Goal: Transaction & Acquisition: Book appointment/travel/reservation

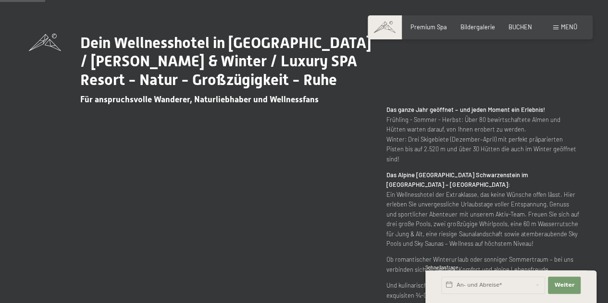
scroll to position [192, 0]
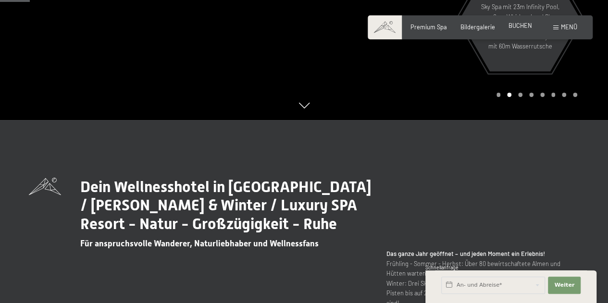
click at [522, 27] on span "BUCHEN" at bounding box center [521, 26] width 24 height 8
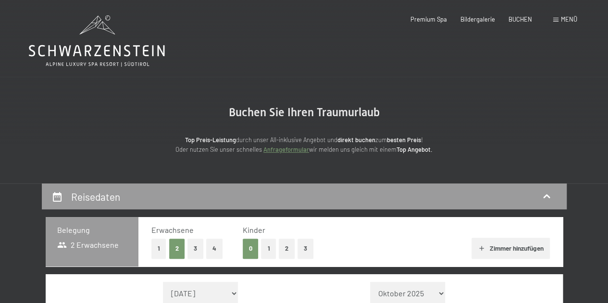
click at [562, 19] on span "Menü" at bounding box center [569, 19] width 16 height 8
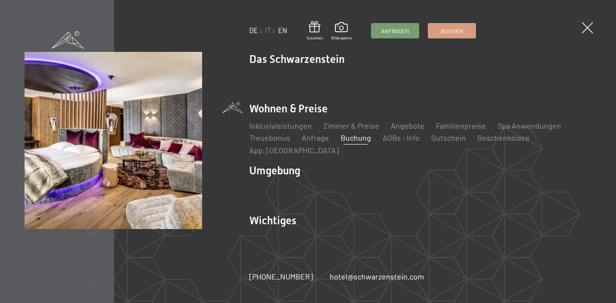
click at [282, 30] on link "EN" at bounding box center [282, 30] width 9 height 8
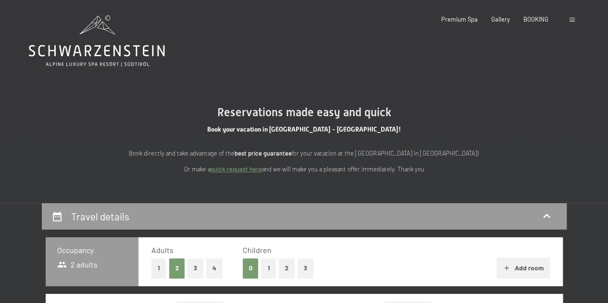
click at [567, 21] on div "Booking Enquiries Premium Spa Gallery BOOKING DE IT EN Vouchers Gallery Enquiri…" at bounding box center [496, 19] width 164 height 9
click at [571, 21] on span at bounding box center [572, 20] width 5 height 4
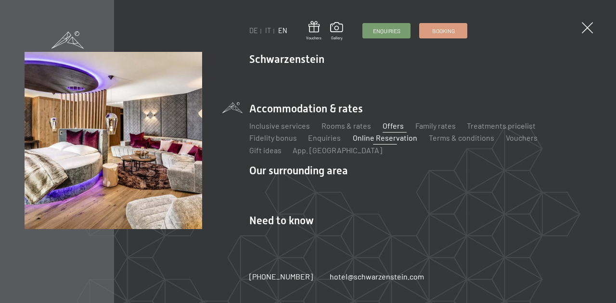
click at [393, 126] on link "Offers" at bounding box center [392, 125] width 21 height 9
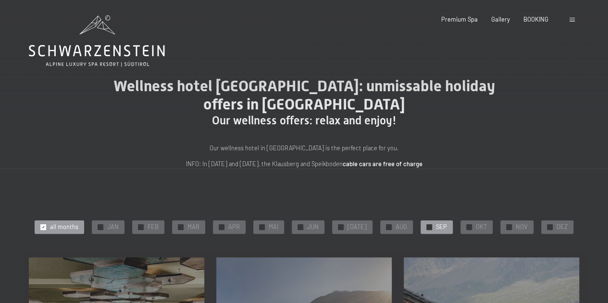
click at [421, 226] on div "✓ SEP" at bounding box center [437, 227] width 32 height 13
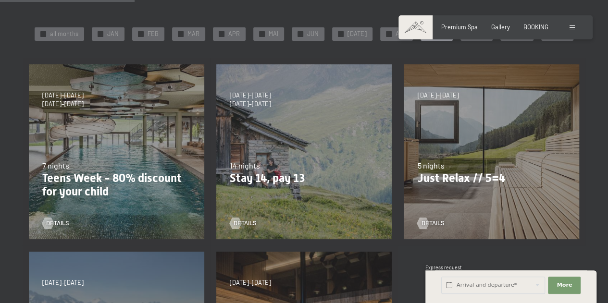
scroll to position [192, 0]
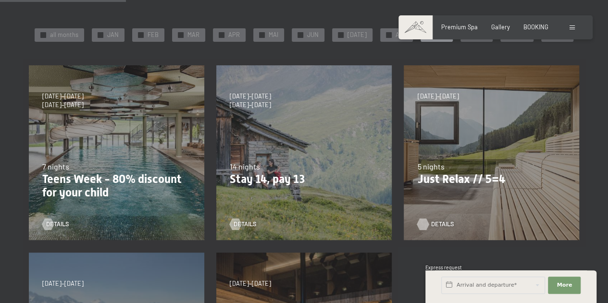
click at [427, 228] on div at bounding box center [423, 225] width 7 height 12
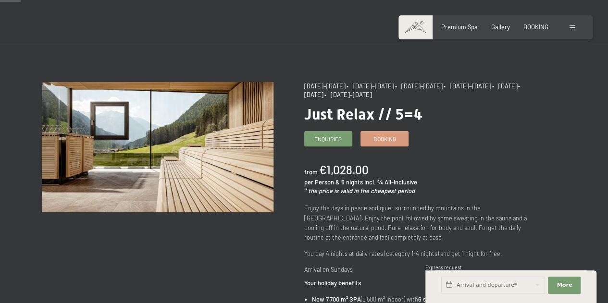
scroll to position [48, 0]
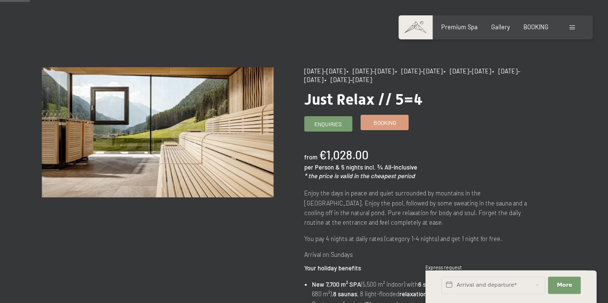
click at [382, 121] on span "Booking" at bounding box center [385, 123] width 23 height 8
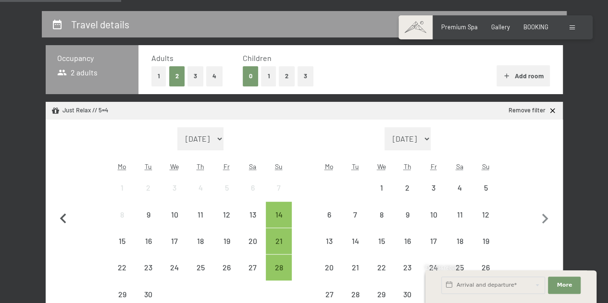
scroll to position [240, 0]
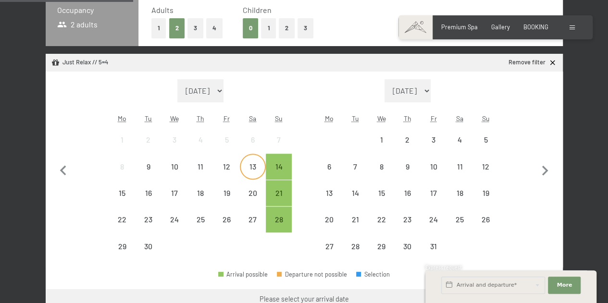
click at [253, 169] on div "13" at bounding box center [253, 175] width 24 height 24
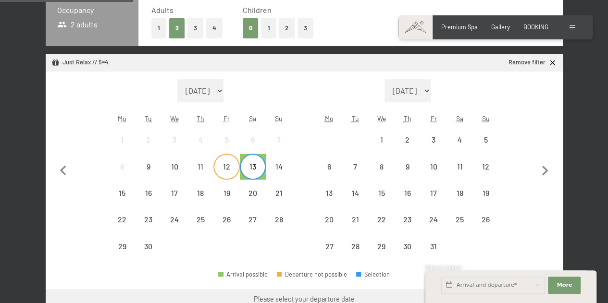
click at [227, 169] on div "12" at bounding box center [226, 175] width 24 height 24
click at [185, 193] on div "17" at bounding box center [175, 201] width 24 height 24
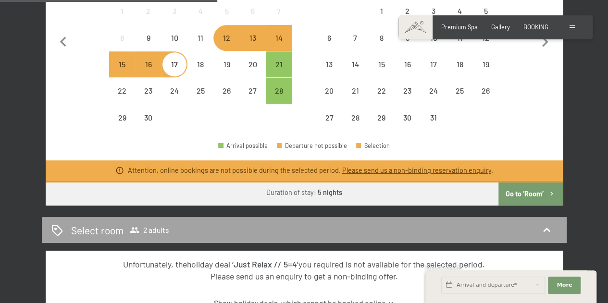
scroll to position [385, 0]
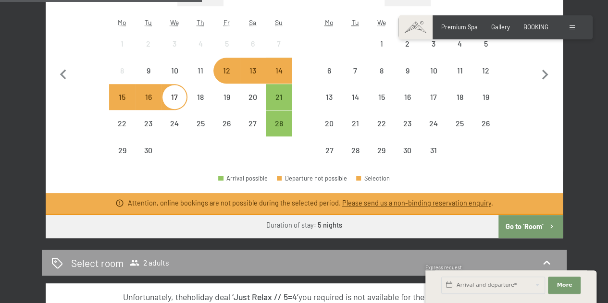
click at [535, 224] on button "Go to ‘Room’" at bounding box center [531, 226] width 64 height 23
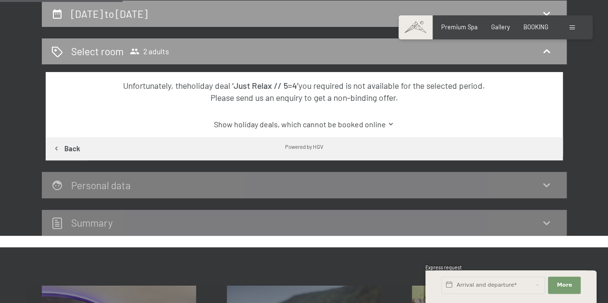
click at [60, 148] on icon "button" at bounding box center [56, 149] width 8 height 8
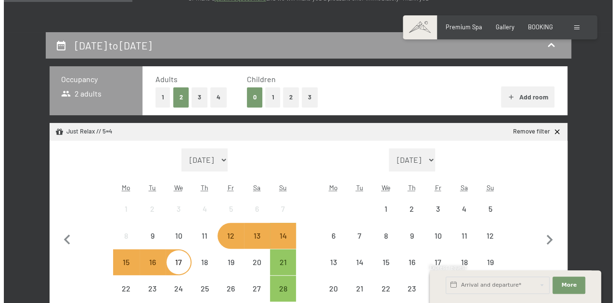
scroll to position [11, 0]
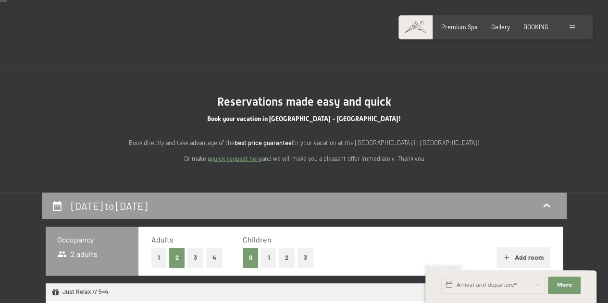
click at [578, 29] on div "Booking Enquiries Premium Spa Gallery BOOKING DE IT EN Vouchers Gallery Enquiri…" at bounding box center [496, 27] width 164 height 9
click at [574, 29] on span at bounding box center [572, 27] width 5 height 4
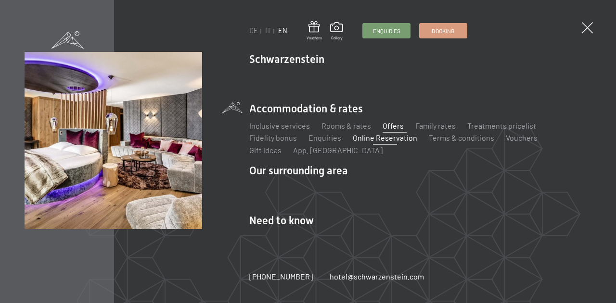
click at [389, 126] on link "Offers" at bounding box center [392, 125] width 21 height 9
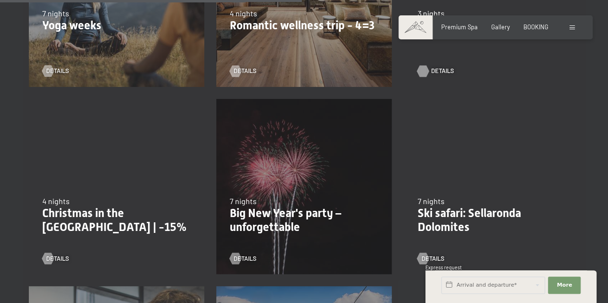
scroll to position [673, 0]
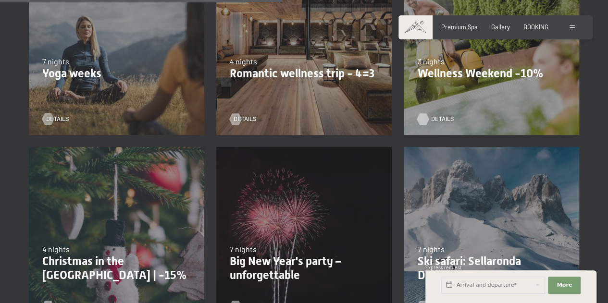
click at [434, 123] on span "details" at bounding box center [442, 119] width 23 height 9
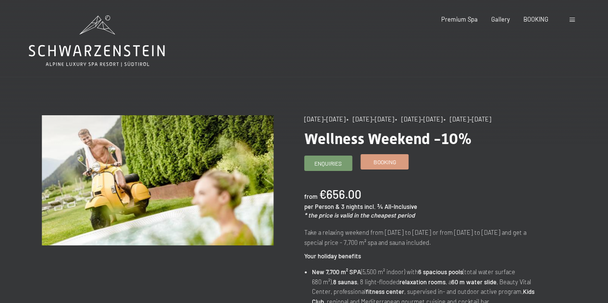
click at [387, 163] on span "Booking" at bounding box center [385, 162] width 23 height 8
click at [570, 21] on div at bounding box center [574, 19] width 8 height 9
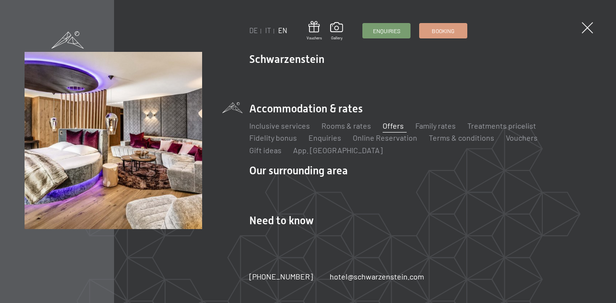
click at [387, 122] on link "Offers" at bounding box center [392, 125] width 21 height 9
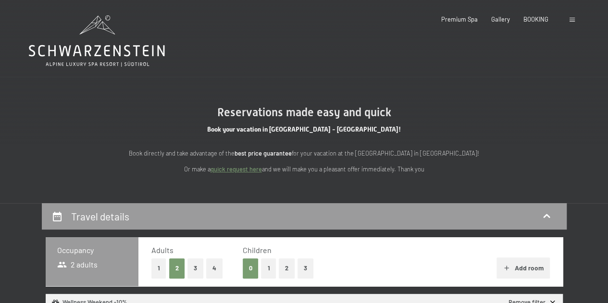
select select "[DATE]"
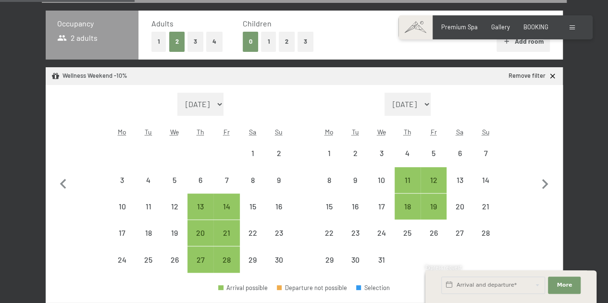
scroll to position [240, 0]
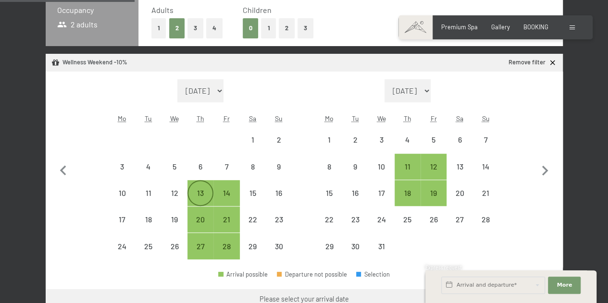
click at [199, 185] on div "13" at bounding box center [201, 193] width 24 height 24
select select "[DATE]"
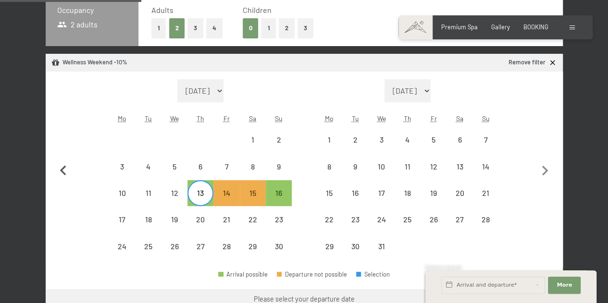
scroll to position [289, 0]
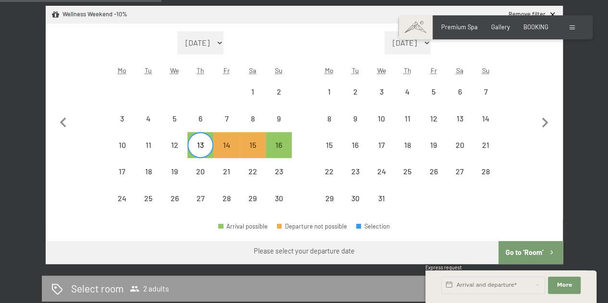
click at [206, 146] on div "13" at bounding box center [201, 153] width 24 height 24
select select "[DATE]"
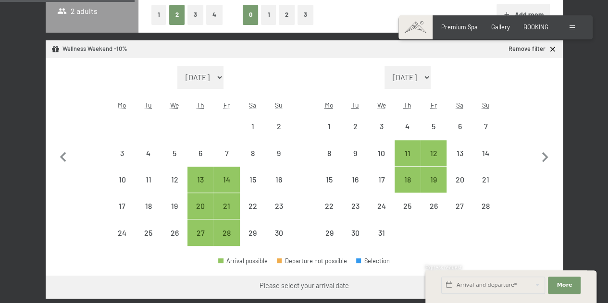
scroll to position [240, 0]
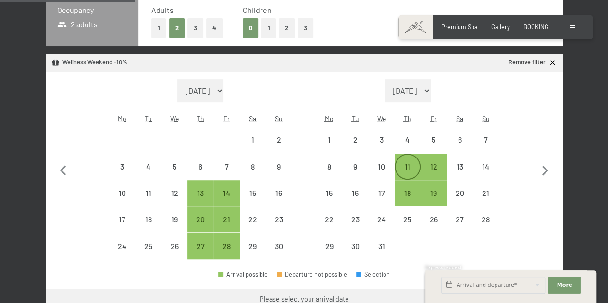
click at [403, 163] on div "11" at bounding box center [408, 175] width 24 height 24
select select "[DATE]"
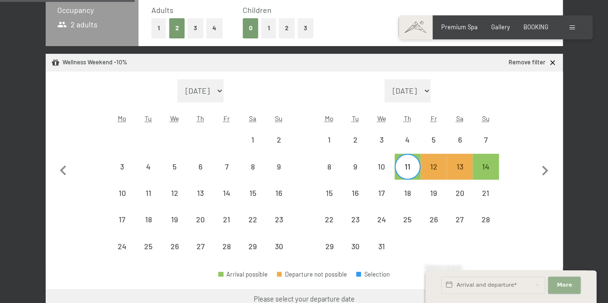
click at [564, 289] on span "More" at bounding box center [564, 286] width 15 height 8
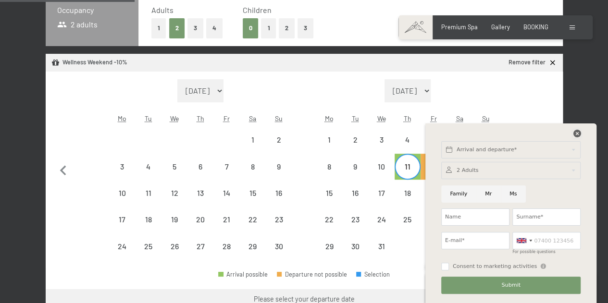
click at [579, 133] on icon at bounding box center [577, 134] width 8 height 8
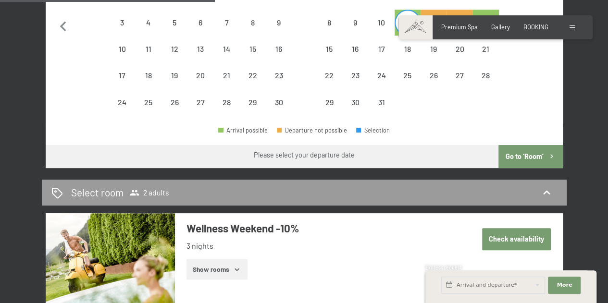
click at [536, 151] on button "Go to ‘Room’" at bounding box center [531, 156] width 64 height 23
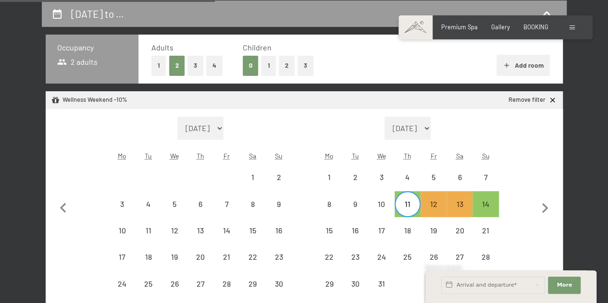
select select "[DATE]"
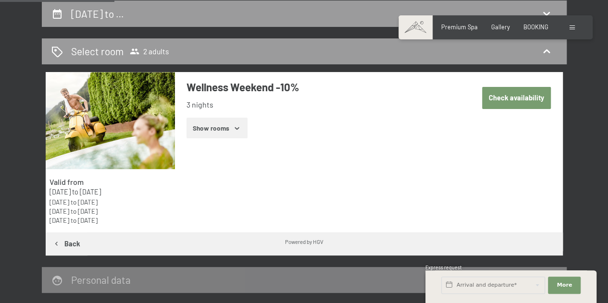
click at [542, 96] on button "Check availability" at bounding box center [516, 98] width 69 height 22
select select "[DATE]"
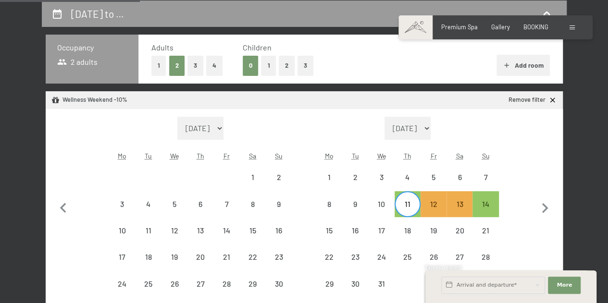
scroll to position [443, 0]
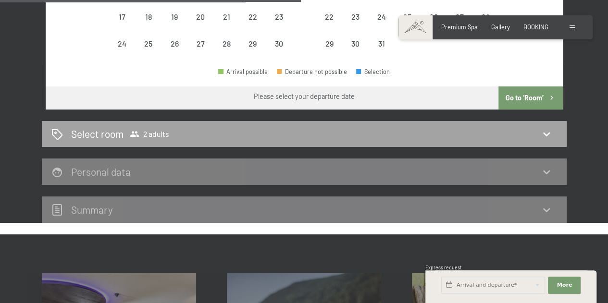
click at [544, 133] on icon at bounding box center [546, 135] width 7 height 4
select select "[DATE]"
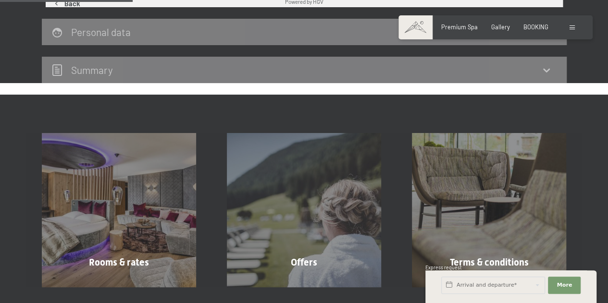
scroll to position [203, 0]
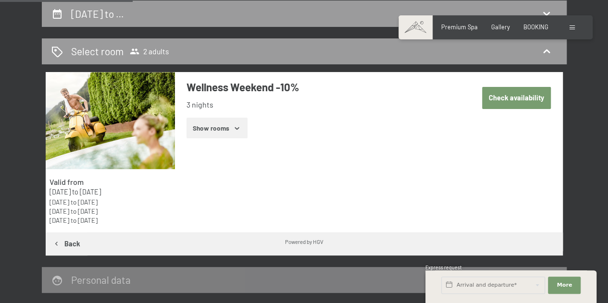
click at [206, 123] on button "Show rooms" at bounding box center [217, 128] width 61 height 21
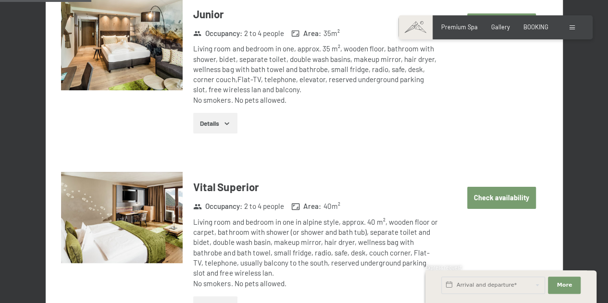
scroll to position [491, 0]
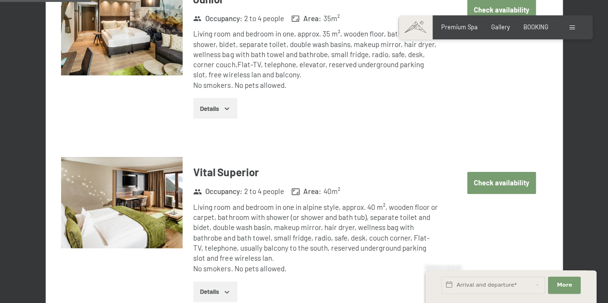
click at [514, 189] on button "Check availability" at bounding box center [501, 183] width 69 height 22
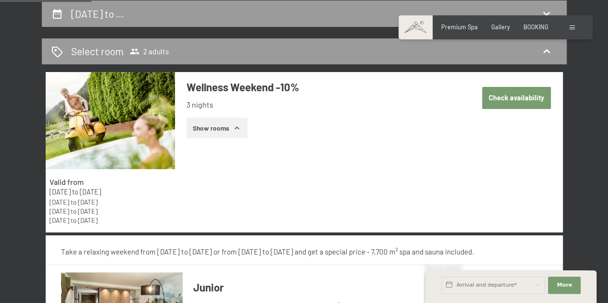
select select "[DATE]"
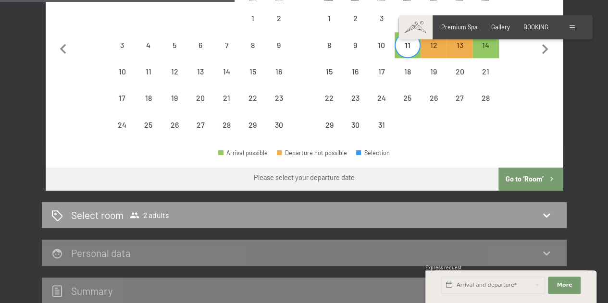
scroll to position [347, 0]
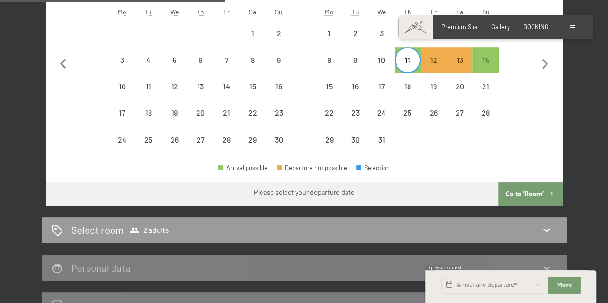
click at [411, 66] on div "11" at bounding box center [408, 68] width 24 height 24
select select "2025-11-01"
select select "2025-12-01"
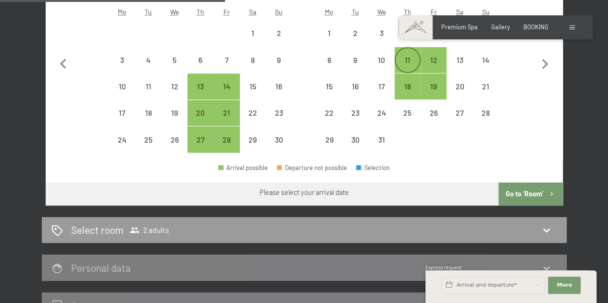
click at [406, 62] on div "11" at bounding box center [408, 68] width 24 height 24
select select "2025-11-01"
select select "2025-12-01"
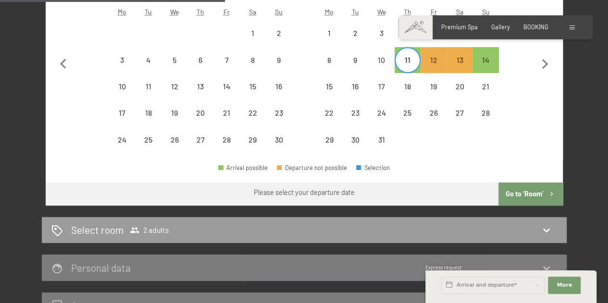
click at [528, 190] on button "Go to ‘Room’" at bounding box center [531, 194] width 64 height 23
select select "2025-11-01"
select select "[DATE]"
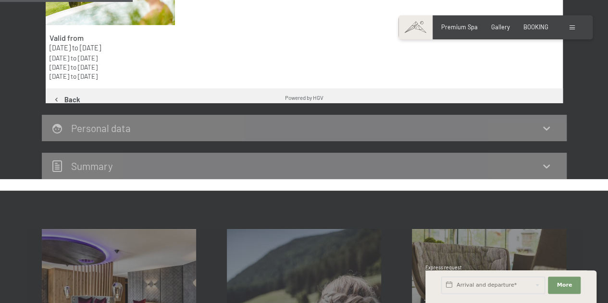
scroll to position [203, 0]
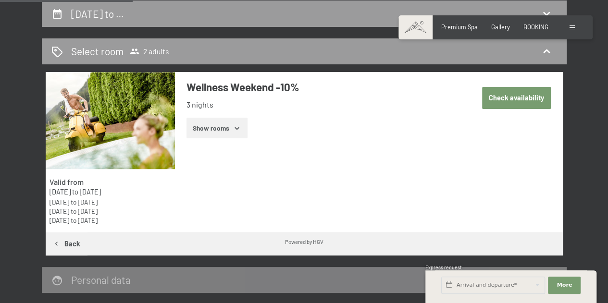
click at [500, 92] on button "Check availability" at bounding box center [516, 98] width 69 height 22
select select "[DATE]"
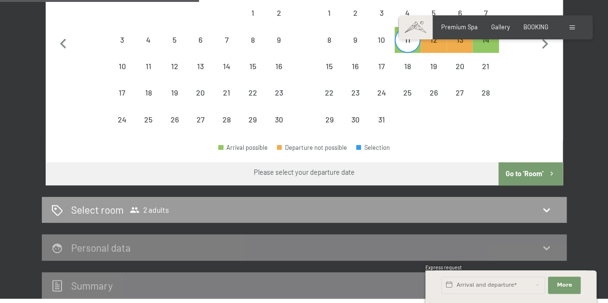
scroll to position [395, 0]
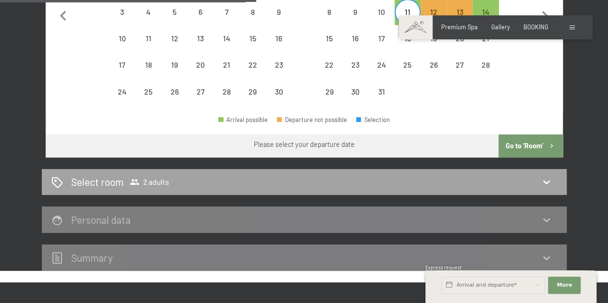
click at [549, 178] on icon at bounding box center [547, 182] width 12 height 12
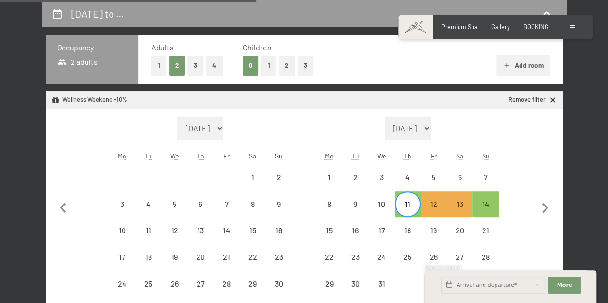
select select "[DATE]"
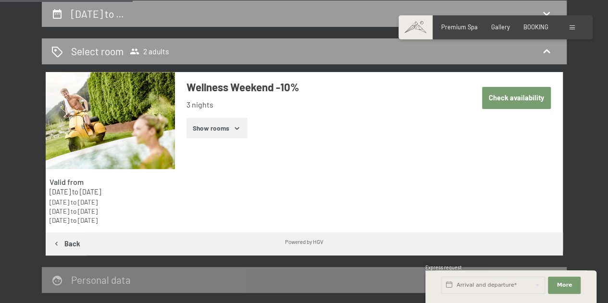
click at [235, 133] on button "Show rooms" at bounding box center [217, 128] width 61 height 21
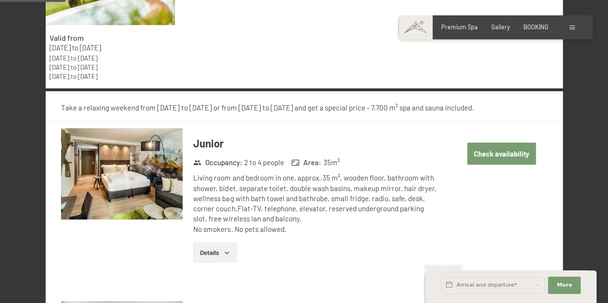
scroll to position [395, 0]
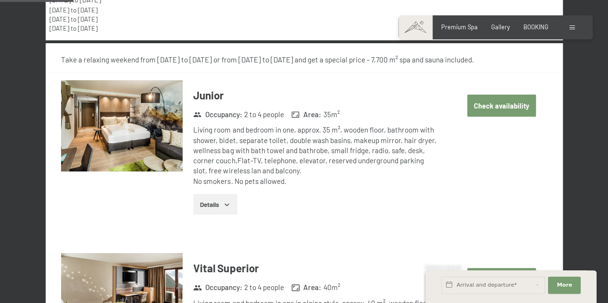
click at [521, 114] on button "Check availability" at bounding box center [501, 106] width 69 height 22
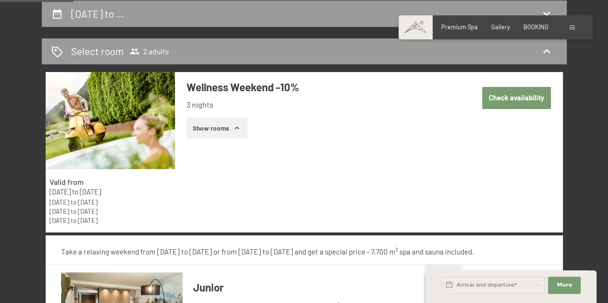
select select "[DATE]"
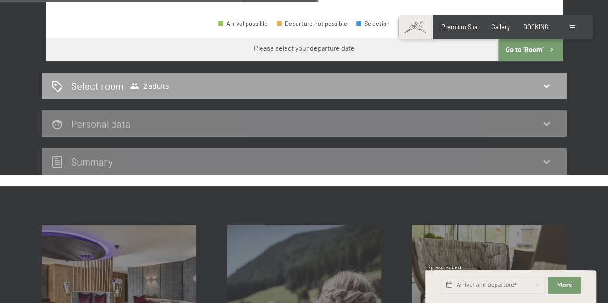
click at [553, 80] on div "Select room 2 adults" at bounding box center [304, 86] width 506 height 14
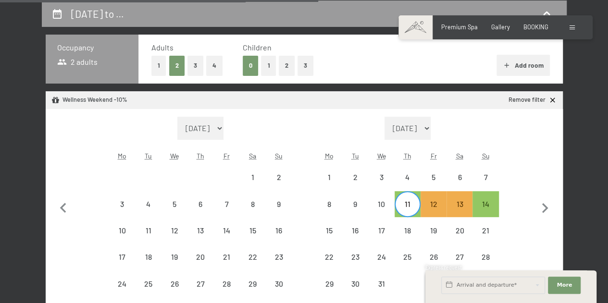
select select "[DATE]"
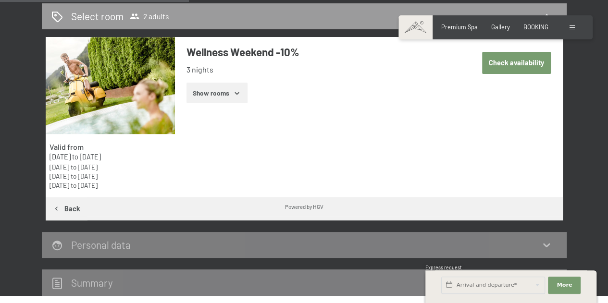
scroll to position [251, 0]
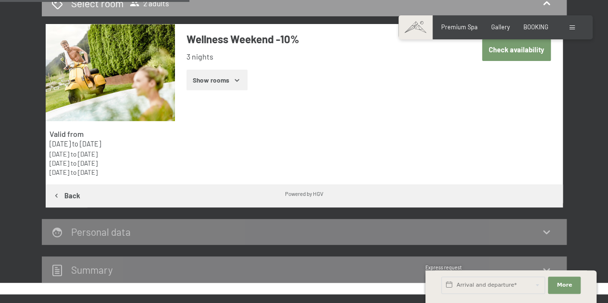
click at [223, 84] on button "Show rooms" at bounding box center [217, 80] width 61 height 21
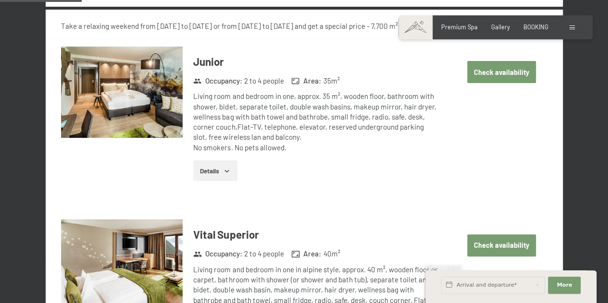
scroll to position [443, 0]
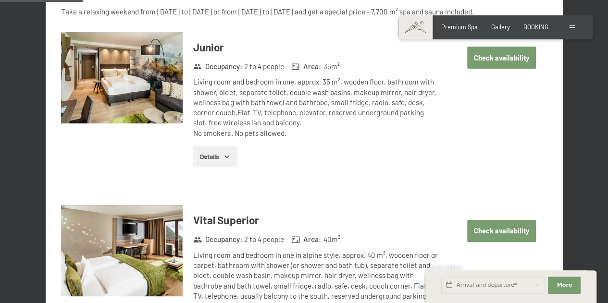
click at [217, 152] on button "Details" at bounding box center [215, 156] width 44 height 21
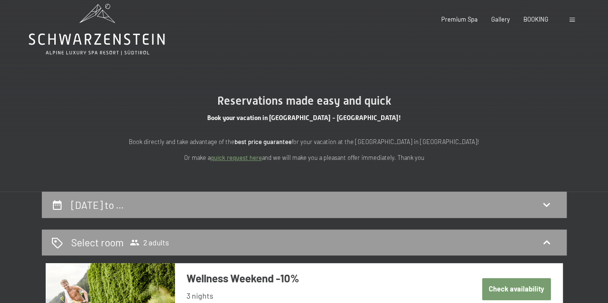
scroll to position [0, 0]
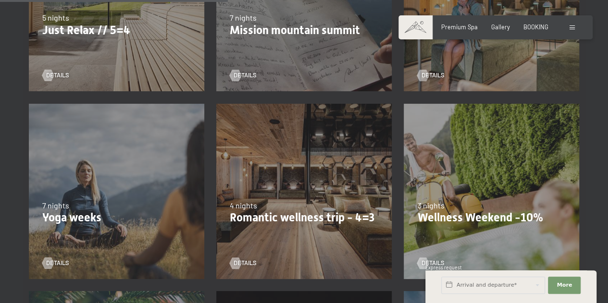
scroll to position [577, 0]
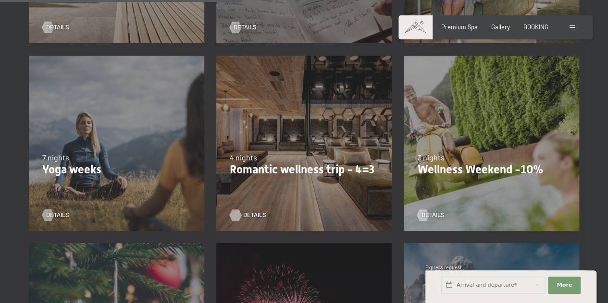
click at [235, 218] on div at bounding box center [235, 216] width 7 height 12
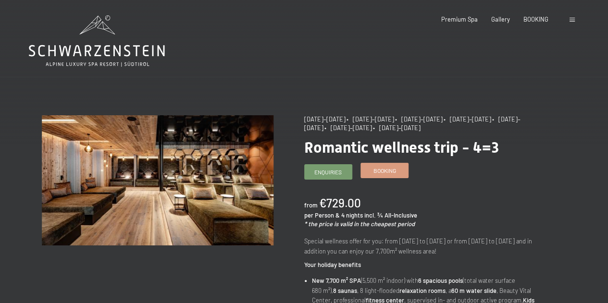
click at [365, 174] on link "Booking" at bounding box center [384, 171] width 47 height 14
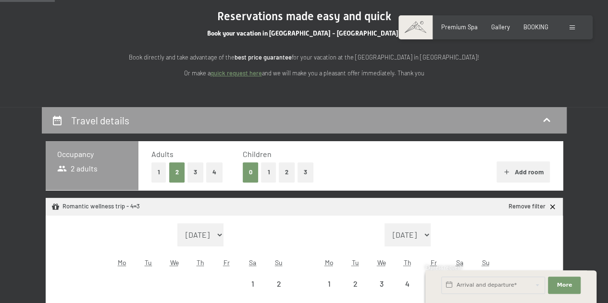
select select "[DATE]"
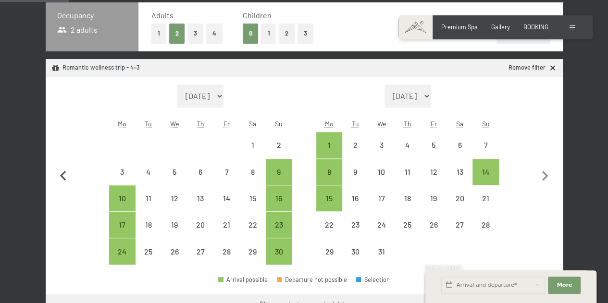
scroll to position [240, 0]
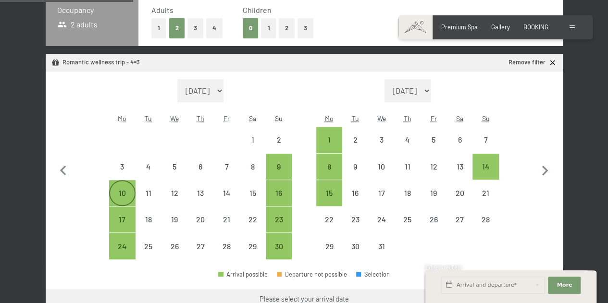
click at [128, 190] on div "10" at bounding box center [122, 201] width 24 height 24
select select "[DATE]"
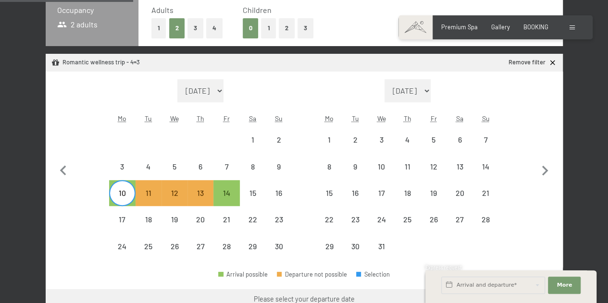
click at [119, 186] on div "10" at bounding box center [122, 193] width 24 height 24
select select "[DATE]"
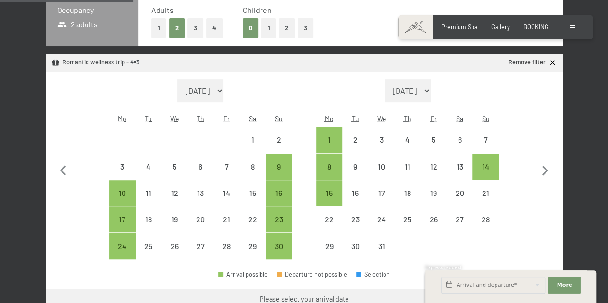
click at [292, 162] on div "Month/year [DATE] [DATE] [DATE] [DATE] [DATE] [DATE] [DATE] [DATE] [DATE] [DATE…" at bounding box center [304, 169] width 486 height 181
click at [290, 165] on div "Month/year [DATE] [DATE] [DATE] [DATE] [DATE] [DATE] [DATE] [DATE] [DATE] [DATE…" at bounding box center [304, 169] width 486 height 181
click at [284, 172] on div "9" at bounding box center [279, 175] width 24 height 24
select select "[DATE]"
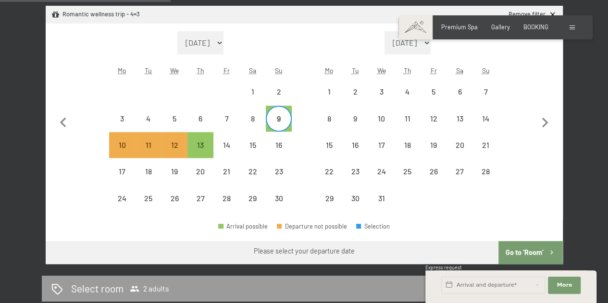
scroll to position [337, 0]
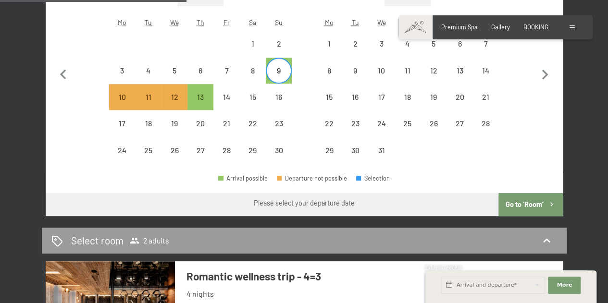
click at [541, 205] on button "Go to ‘Room’" at bounding box center [531, 204] width 64 height 23
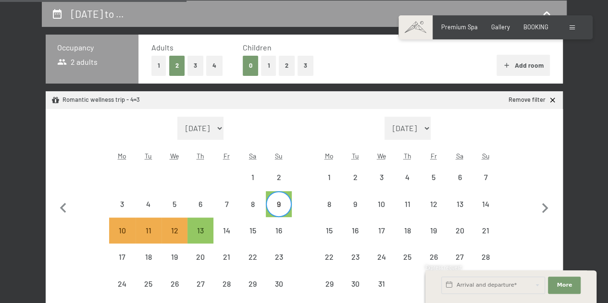
select select "[DATE]"
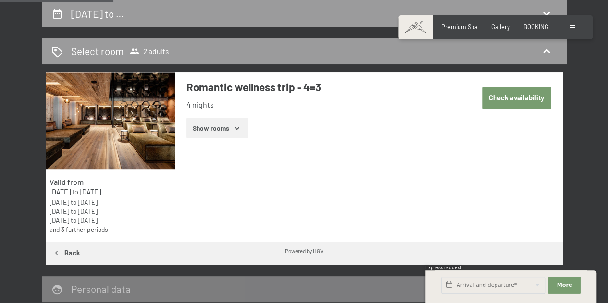
click at [214, 126] on button "Show rooms" at bounding box center [217, 128] width 61 height 21
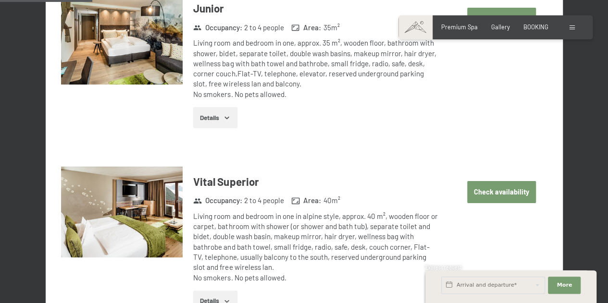
click at [515, 197] on button "Check availability" at bounding box center [501, 192] width 69 height 22
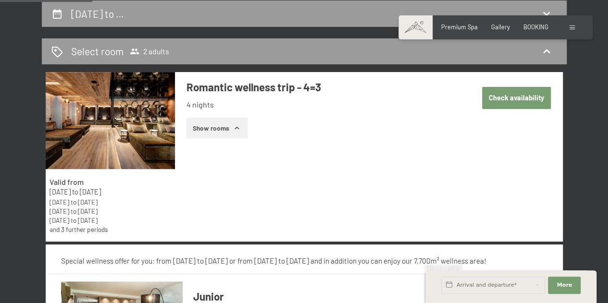
select select "[DATE]"
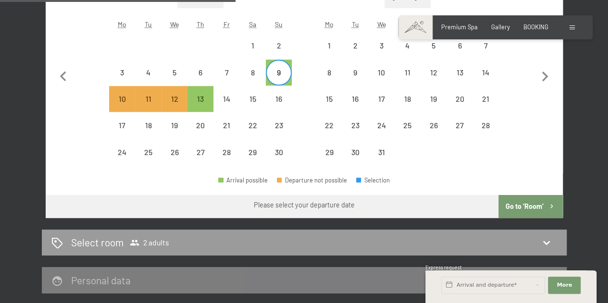
scroll to position [347, 0]
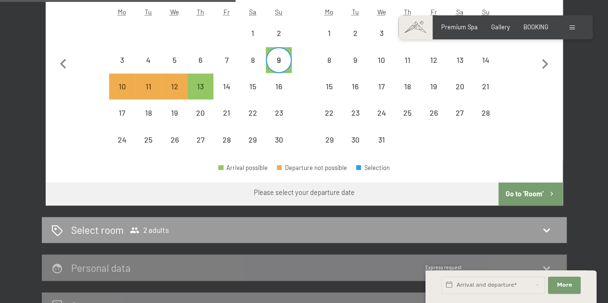
click at [214, 84] on div "14" at bounding box center [227, 87] width 26 height 26
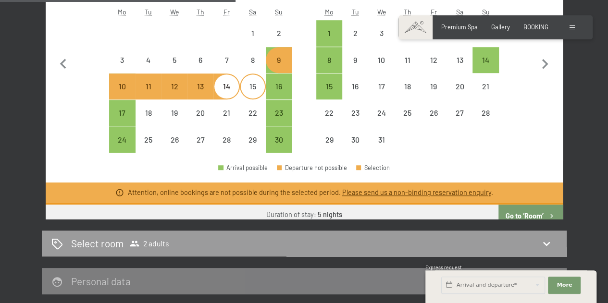
select select "[DATE]"
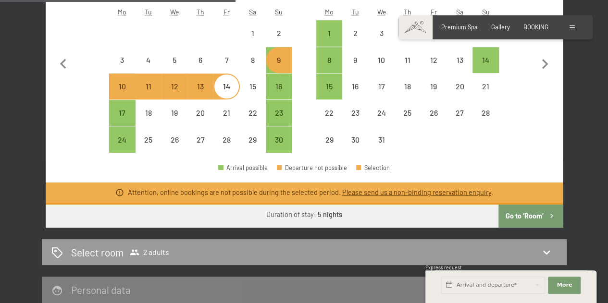
click at [278, 62] on div "9" at bounding box center [279, 68] width 24 height 24
select select "[DATE]"
select select "2025-12-01"
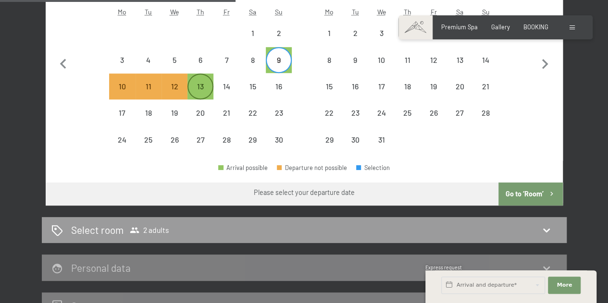
click at [192, 87] on div "13" at bounding box center [201, 95] width 24 height 24
select select "2025-11-01"
select select "2025-12-01"
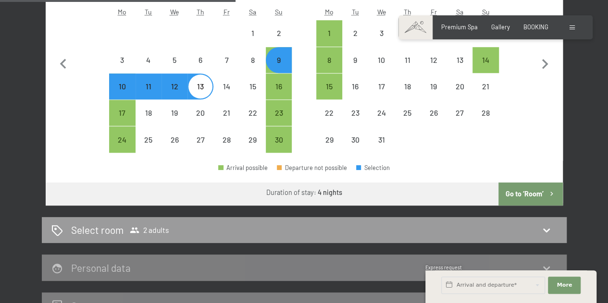
select select "2025-11-01"
select select "2025-12-01"
click at [527, 192] on button "Go to ‘Room’" at bounding box center [531, 194] width 64 height 23
select select "2025-11-01"
select select "2025-12-01"
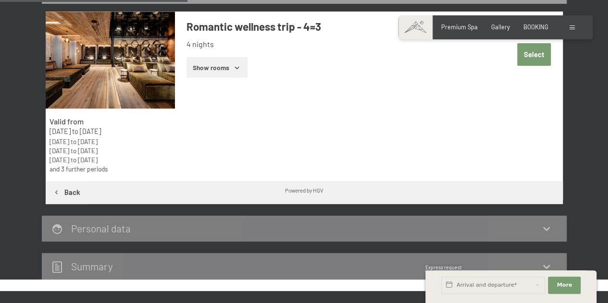
scroll to position [251, 0]
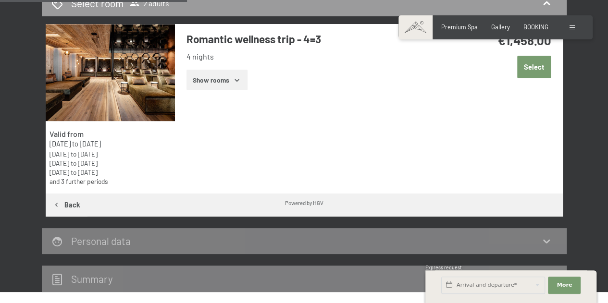
click at [236, 76] on button "Show rooms" at bounding box center [217, 80] width 61 height 21
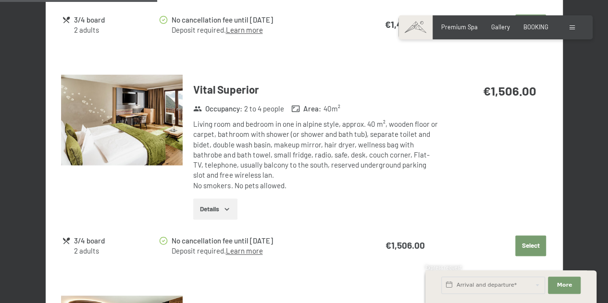
scroll to position [636, 0]
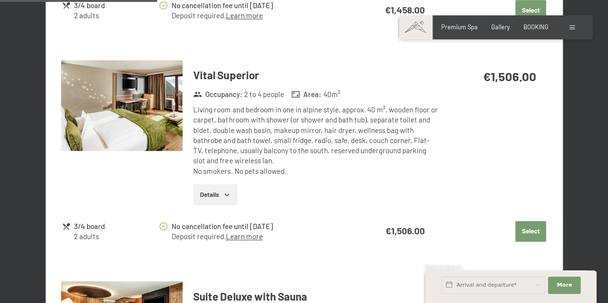
click at [539, 225] on button "Select" at bounding box center [531, 231] width 31 height 21
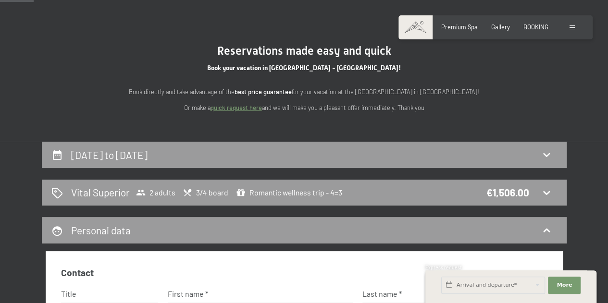
scroll to position [96, 0]
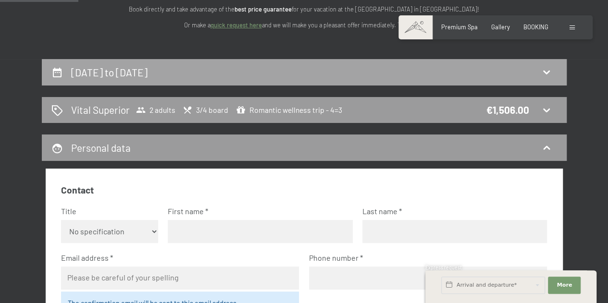
click at [144, 76] on h2 "9th November to 13th November 2025" at bounding box center [109, 72] width 76 height 12
select select "2025-11-01"
select select "2025-12-01"
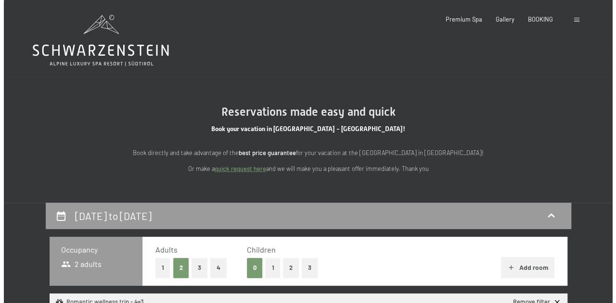
scroll to position [0, 0]
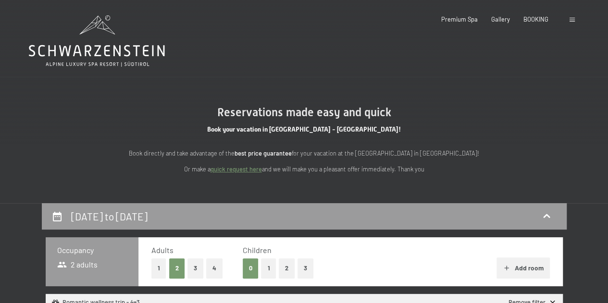
click at [571, 18] on div at bounding box center [574, 19] width 8 height 9
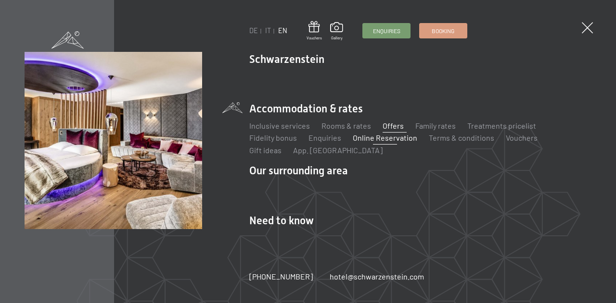
click at [391, 127] on link "Offers" at bounding box center [392, 125] width 21 height 9
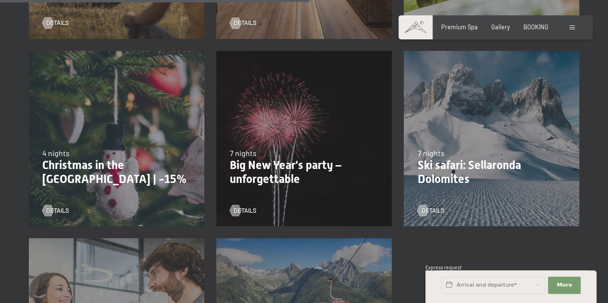
scroll to position [577, 0]
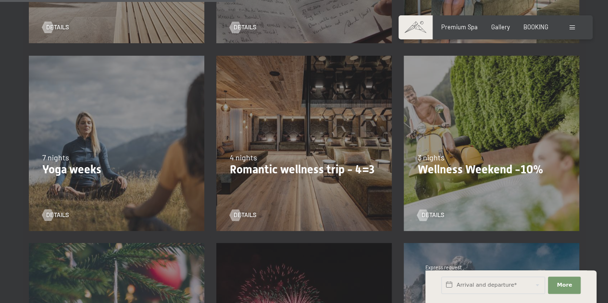
click at [487, 123] on div "13/11–01/12/2025 11/12–22/12/2025 15/01–26/01/2026 12/03–23/03/2026 3 nights We…" at bounding box center [492, 144] width 188 height 188
click at [426, 214] on div at bounding box center [423, 216] width 7 height 12
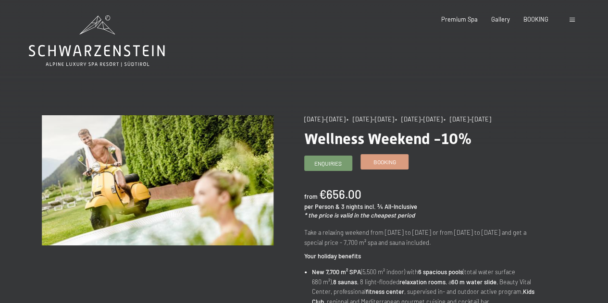
click at [378, 156] on link "Booking" at bounding box center [384, 162] width 47 height 14
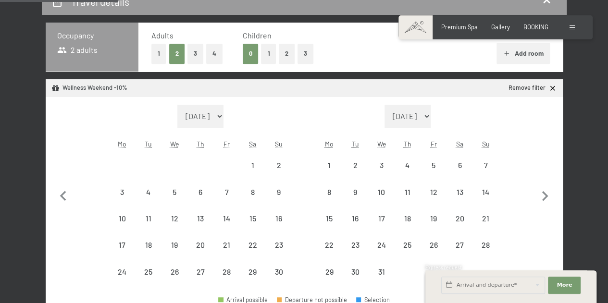
select select "[DATE]"
select select "2025-12-01"
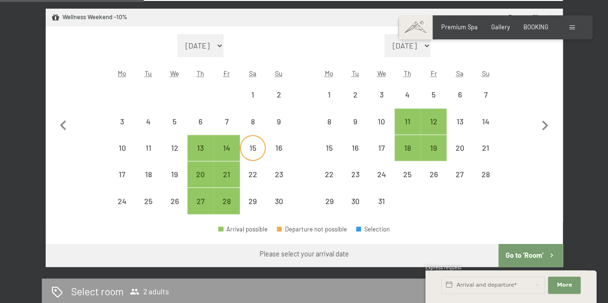
scroll to position [289, 0]
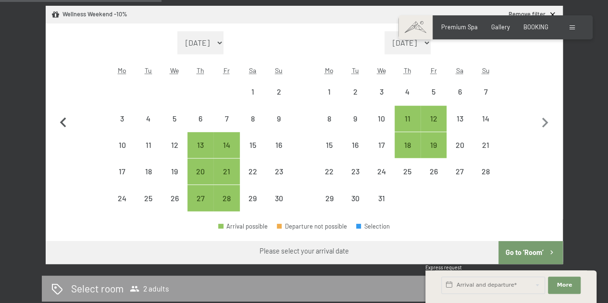
click at [69, 124] on icon "button" at bounding box center [63, 123] width 20 height 20
select select "2025-10-01"
select select "2025-11-01"
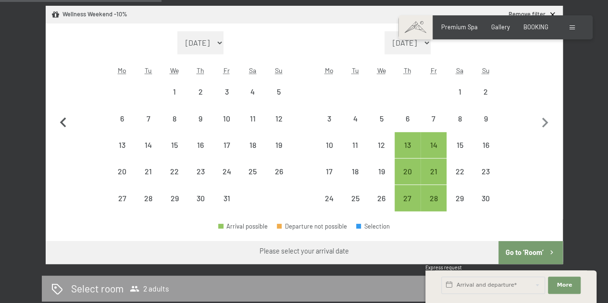
click at [67, 123] on icon "button" at bounding box center [63, 123] width 20 height 20
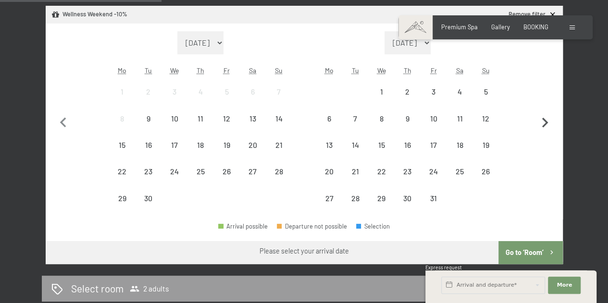
click at [549, 126] on icon "button" at bounding box center [545, 123] width 20 height 20
select select "2025-10-01"
select select "2025-11-01"
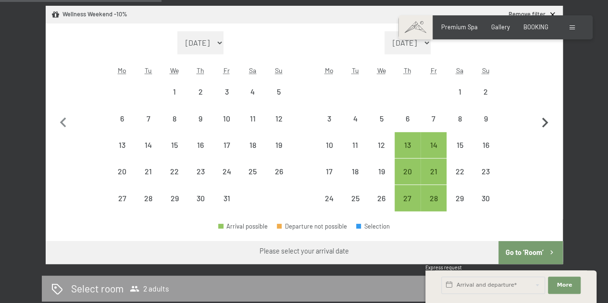
click at [549, 126] on icon "button" at bounding box center [545, 123] width 20 height 20
select select "2025-11-01"
select select "2025-12-01"
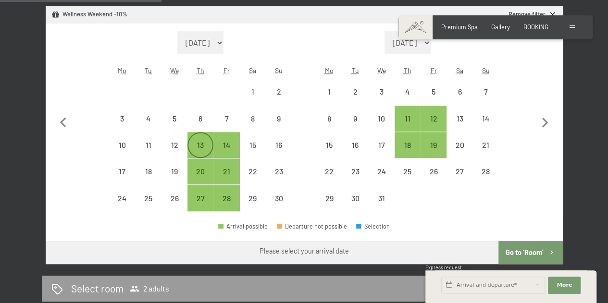
click at [197, 143] on div "13" at bounding box center [201, 153] width 24 height 24
select select "2025-11-01"
select select "2025-12-01"
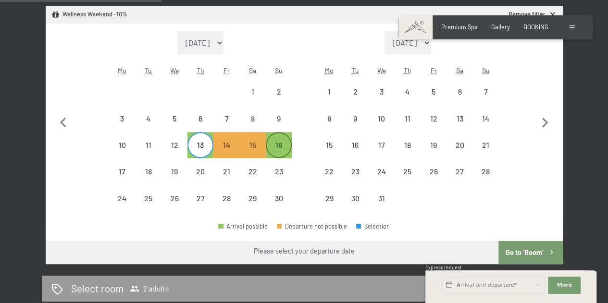
click at [283, 144] on div "16" at bounding box center [279, 153] width 24 height 24
select select "2025-11-01"
select select "2025-12-01"
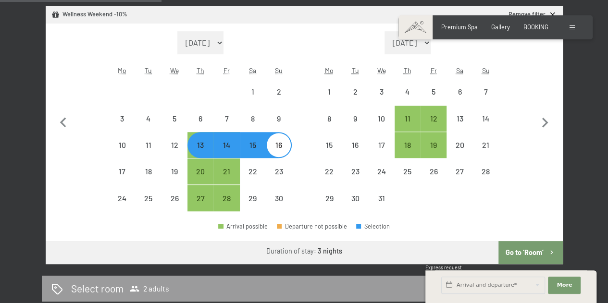
select select "2025-11-01"
select select "2025-12-01"
click at [204, 147] on div "13" at bounding box center [201, 153] width 24 height 24
select select "[DATE]"
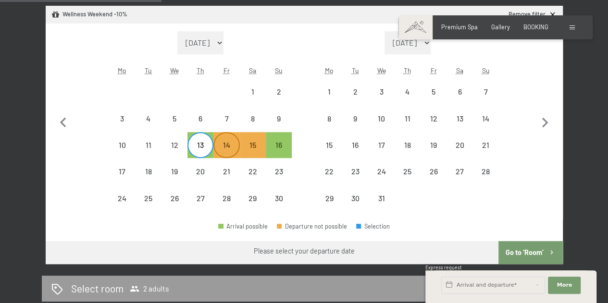
click at [225, 139] on div "14" at bounding box center [226, 145] width 24 height 24
select select "[DATE]"
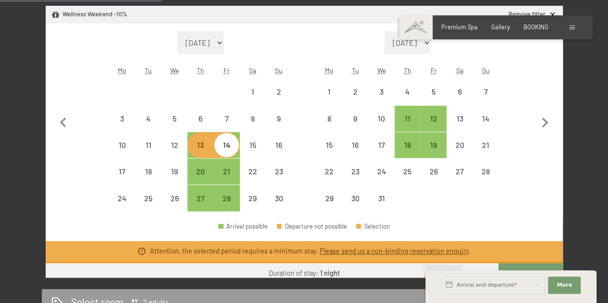
select select "2025-11-01"
select select "2025-12-01"
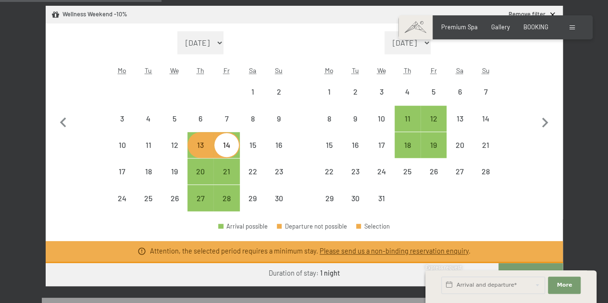
click at [225, 139] on div "14" at bounding box center [226, 145] width 24 height 24
select select "2025-11-01"
select select "2025-12-01"
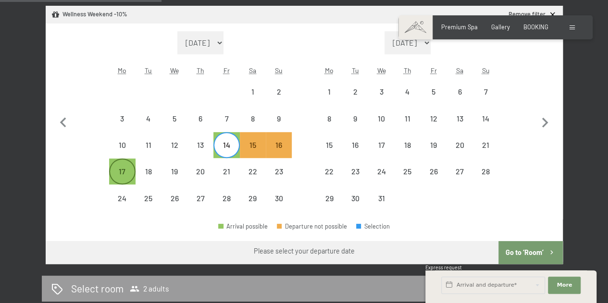
click at [123, 178] on div "17" at bounding box center [122, 180] width 24 height 24
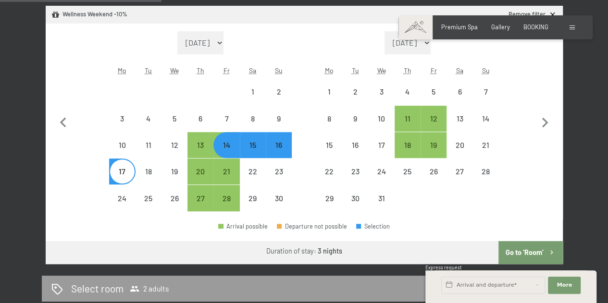
select select "2025-11-01"
select select "2025-12-01"
click at [549, 251] on icon "button" at bounding box center [552, 253] width 8 height 8
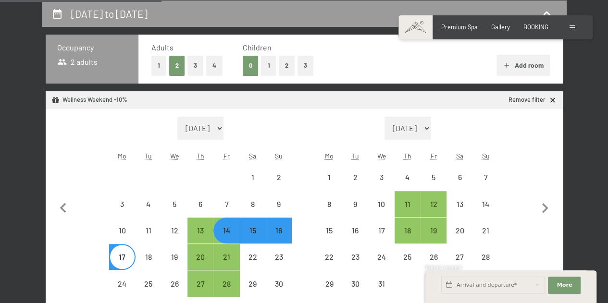
select select "2025-11-01"
select select "2025-12-01"
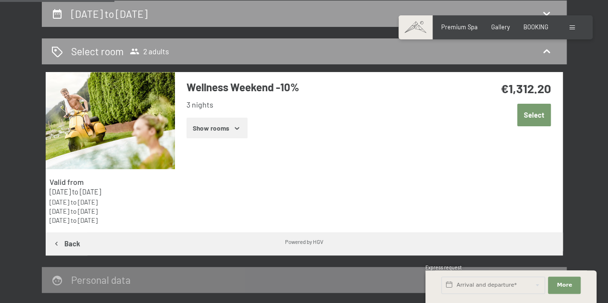
click at [237, 129] on icon "button" at bounding box center [237, 129] width 8 height 8
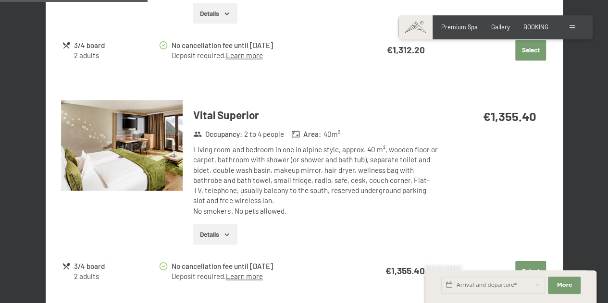
scroll to position [588, 0]
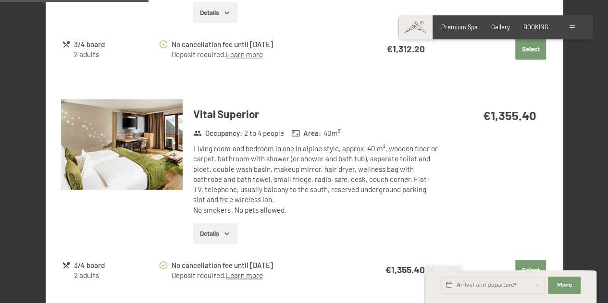
click at [232, 231] on button "Details" at bounding box center [215, 233] width 44 height 21
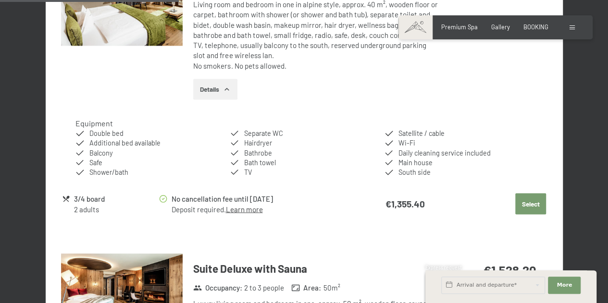
click at [521, 203] on button "Select" at bounding box center [531, 203] width 31 height 21
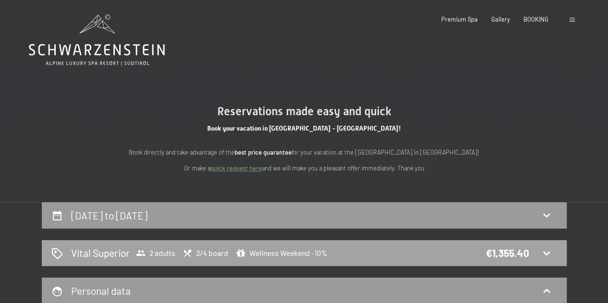
scroll to position [0, 0]
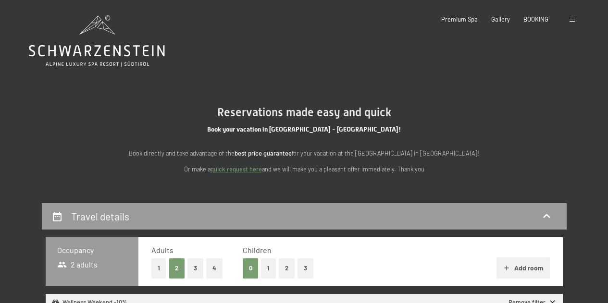
select select "[DATE]"
click at [531, 19] on span "BOOKING" at bounding box center [536, 18] width 25 height 8
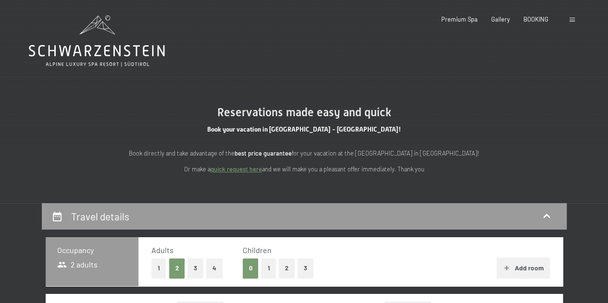
click at [563, 20] on div "Booking Enquiries Premium Spa Gallery BOOKING DE IT EN Vouchers Gallery Enquiri…" at bounding box center [496, 19] width 164 height 9
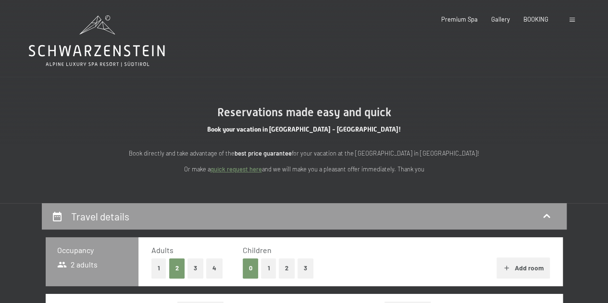
click at [570, 20] on span at bounding box center [572, 20] width 5 height 4
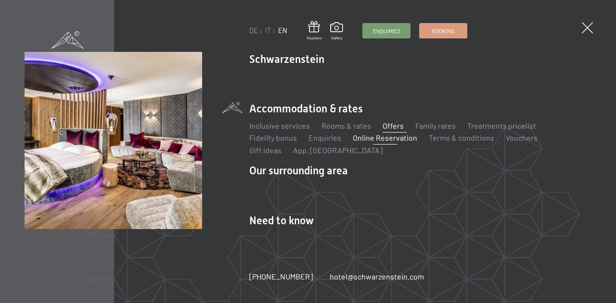
click at [396, 123] on link "Offers" at bounding box center [392, 125] width 21 height 9
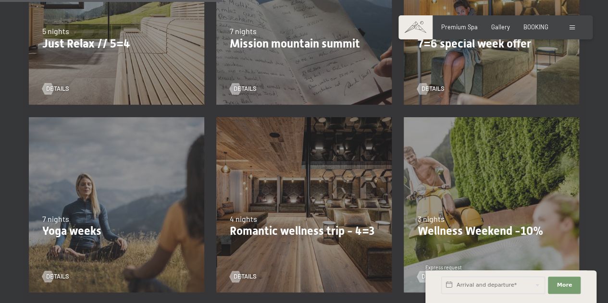
scroll to position [529, 0]
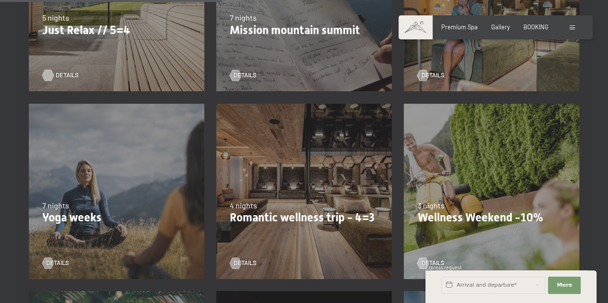
click at [53, 76] on link "details" at bounding box center [55, 75] width 27 height 9
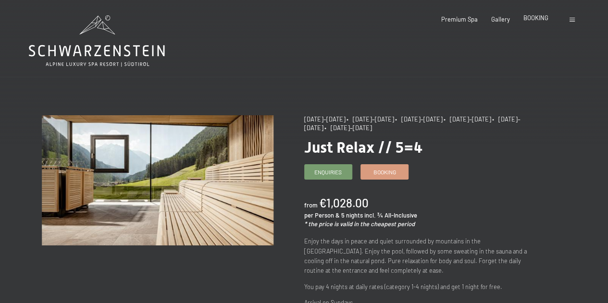
click at [539, 18] on span "BOOKING" at bounding box center [536, 18] width 25 height 8
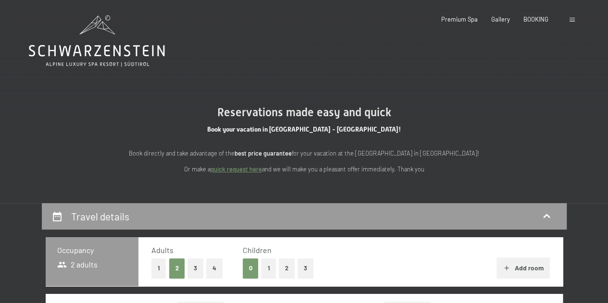
click at [570, 22] on div at bounding box center [574, 19] width 8 height 9
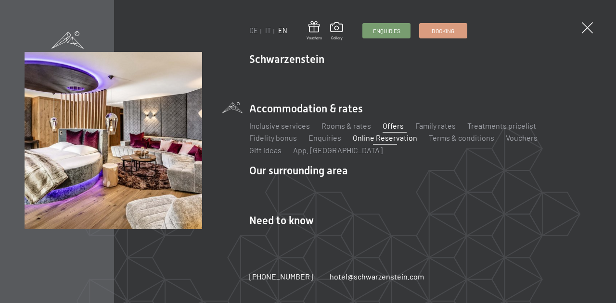
click at [387, 125] on link "Offers" at bounding box center [392, 125] width 21 height 9
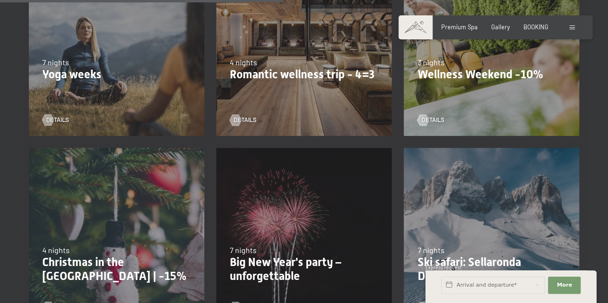
scroll to position [673, 0]
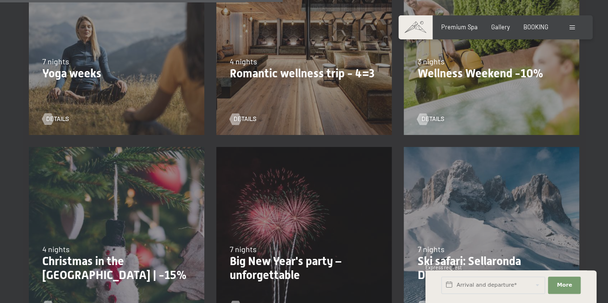
click at [277, 86] on div "09/11–05/12/2025 08/12–19/12/2025 11/01–23/01/2026 08/03–27/03/2026 29/03–02/04…" at bounding box center [304, 47] width 188 height 188
click at [246, 123] on span "details" at bounding box center [254, 119] width 23 height 9
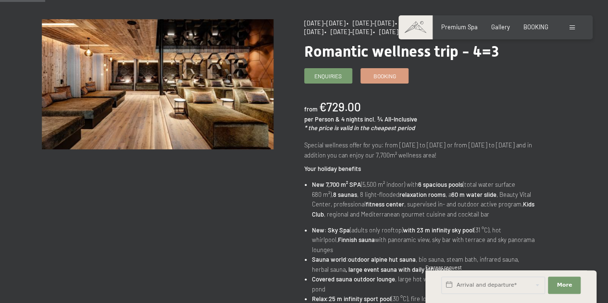
scroll to position [48, 0]
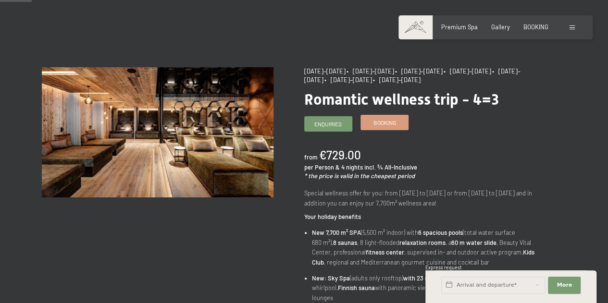
click at [389, 120] on span "Booking" at bounding box center [385, 123] width 23 height 8
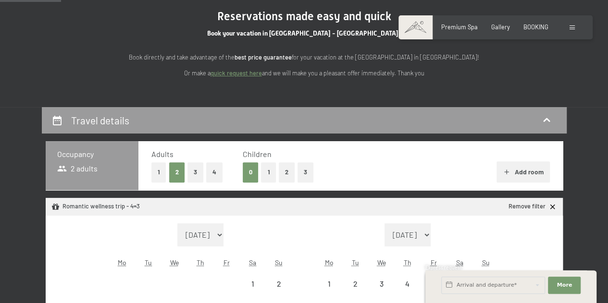
scroll to position [96, 0]
select select "2025-11-01"
select select "2025-12-01"
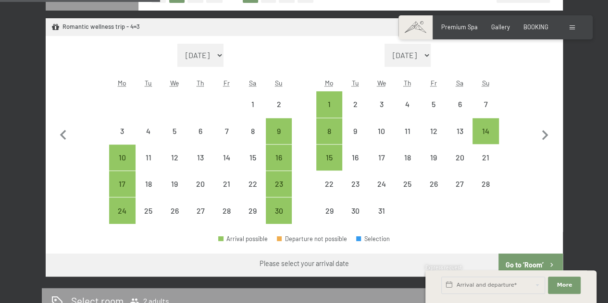
scroll to position [289, 0]
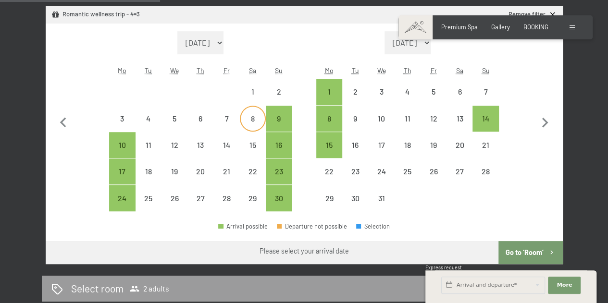
click at [251, 120] on div "8" at bounding box center [253, 127] width 24 height 24
select select "2025-11-01"
select select "2025-12-01"
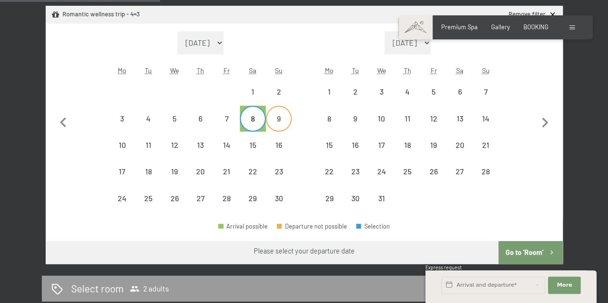
click at [274, 116] on div "9" at bounding box center [279, 127] width 24 height 24
select select "2025-11-01"
select select "2025-12-01"
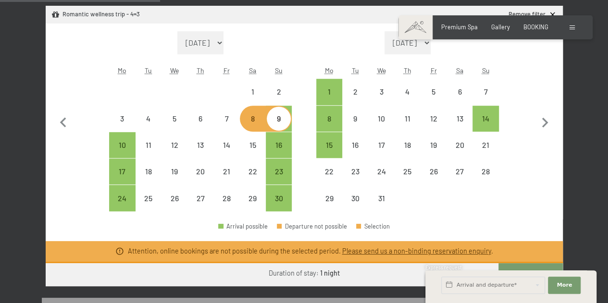
click at [243, 123] on div "8" at bounding box center [253, 127] width 24 height 24
select select "2025-11-01"
select select "2025-12-01"
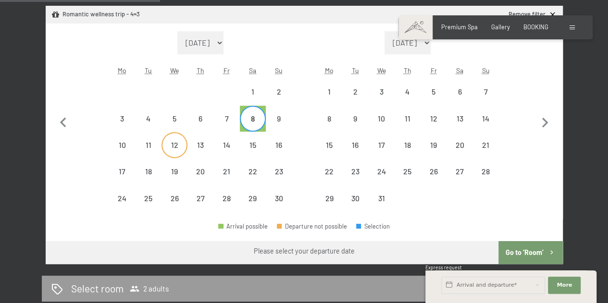
click at [170, 141] on div "12" at bounding box center [175, 153] width 24 height 24
select select "2025-11-01"
select select "2025-12-01"
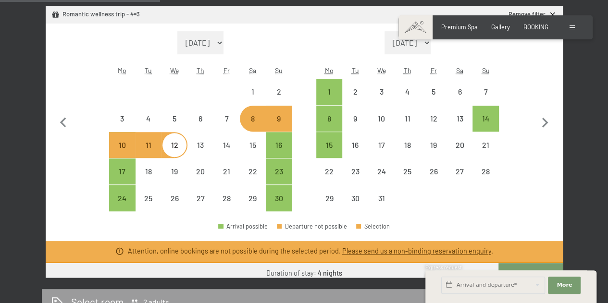
select select "2025-11-01"
select select "2025-12-01"
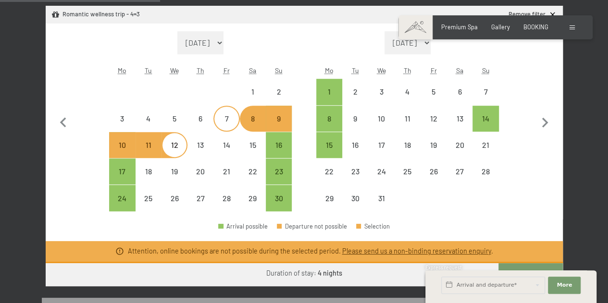
click at [226, 120] on div "7" at bounding box center [226, 127] width 24 height 24
select select "2025-11-01"
select select "2025-12-01"
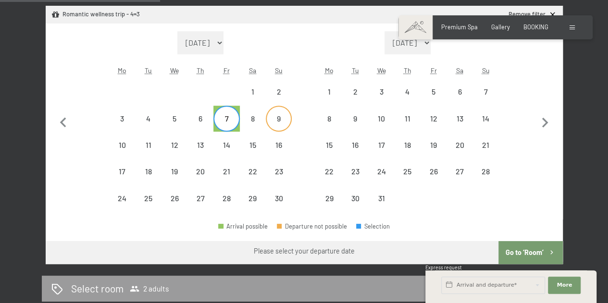
click at [277, 114] on div "9" at bounding box center [279, 119] width 24 height 24
select select "2025-11-01"
select select "2025-12-01"
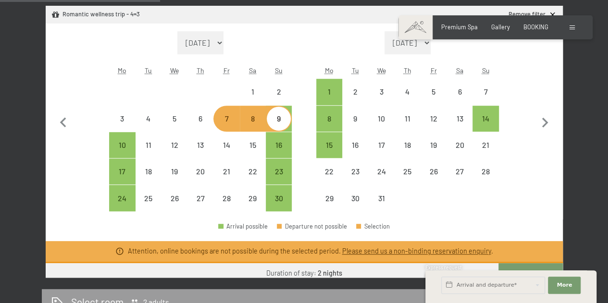
select select "2025-11-01"
select select "2025-12-01"
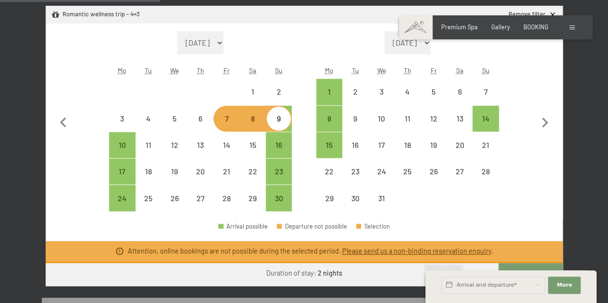
click at [276, 118] on div "9" at bounding box center [279, 127] width 24 height 24
select select "2025-11-01"
select select "2025-12-01"
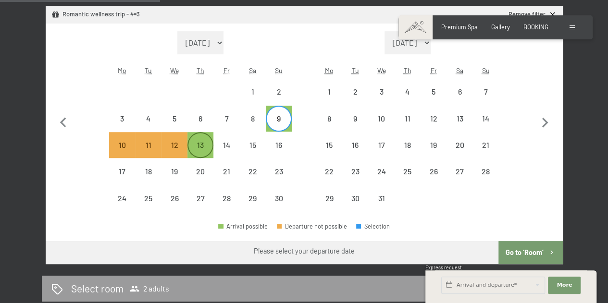
click at [204, 142] on div "13" at bounding box center [201, 153] width 24 height 24
select select "2025-11-01"
select select "2025-12-01"
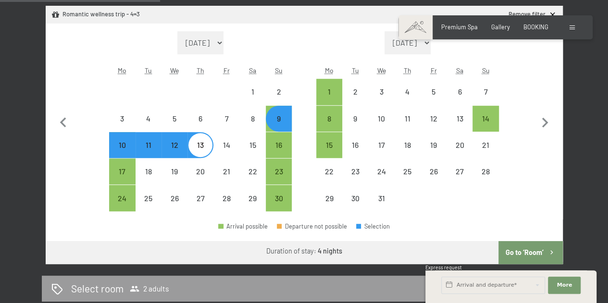
select select "2025-11-01"
select select "2025-12-01"
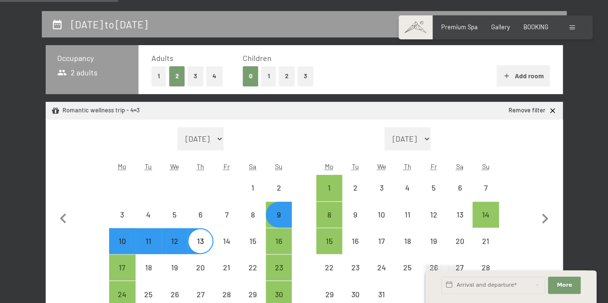
scroll to position [240, 0]
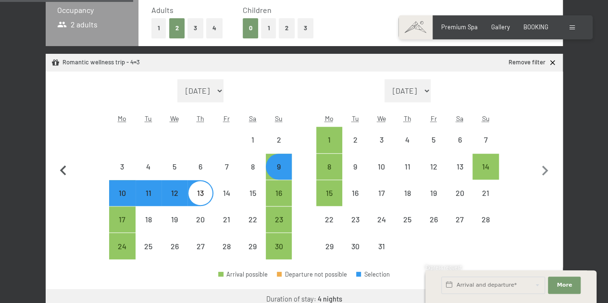
click at [66, 170] on icon "button" at bounding box center [63, 171] width 20 height 20
select select "2025-10-01"
select select "2025-11-01"
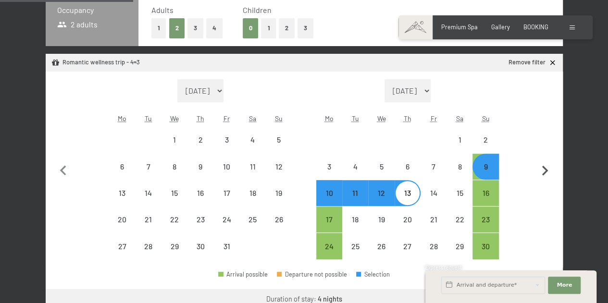
click at [546, 171] on icon "button" at bounding box center [545, 171] width 20 height 20
select select "2025-11-01"
select select "2025-12-01"
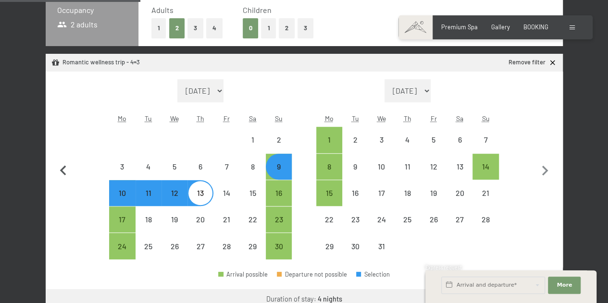
scroll to position [289, 0]
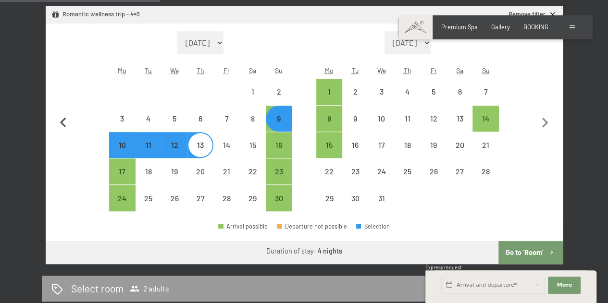
click at [64, 126] on icon "button" at bounding box center [63, 123] width 20 height 20
select select "2025-10-01"
select select "2025-11-01"
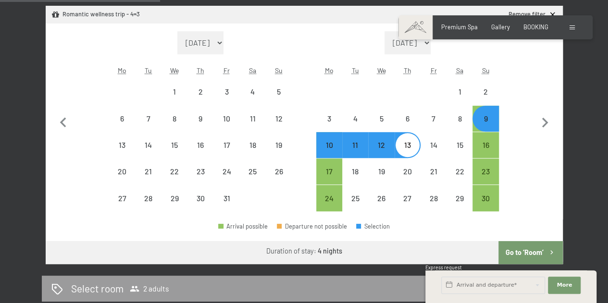
click at [476, 119] on div "9" at bounding box center [486, 127] width 24 height 24
select select "2025-10-01"
select select "2025-11-01"
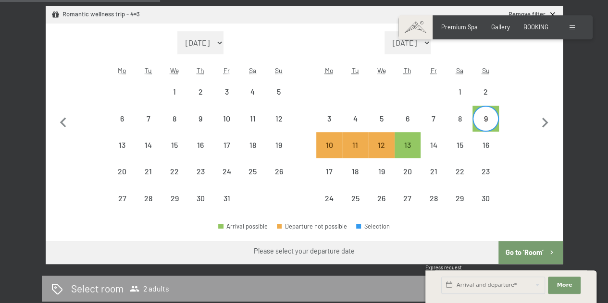
drag, startPoint x: 490, startPoint y: 114, endPoint x: 483, endPoint y: 120, distance: 8.6
click at [490, 115] on div "9" at bounding box center [486, 127] width 24 height 24
select select "2025-10-01"
select select "2025-11-01"
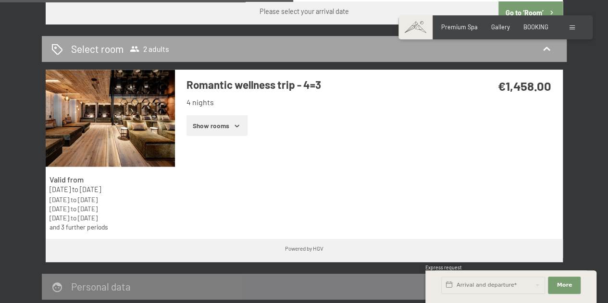
scroll to position [529, 0]
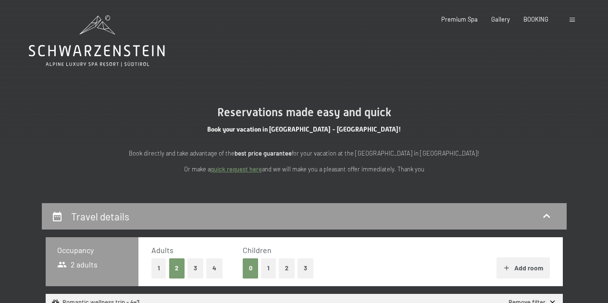
select select "[DATE]"
click at [540, 17] on span "BOOKING" at bounding box center [536, 18] width 25 height 8
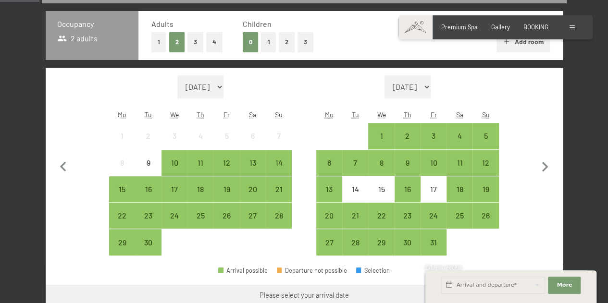
scroll to position [240, 0]
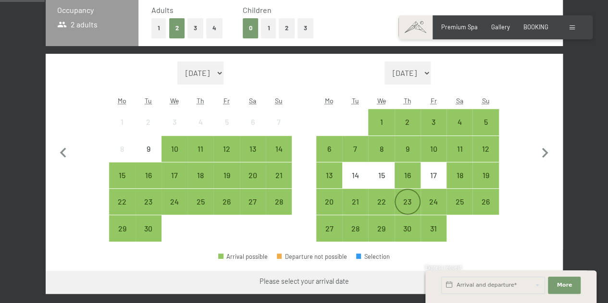
click at [416, 199] on div "23" at bounding box center [408, 210] width 24 height 24
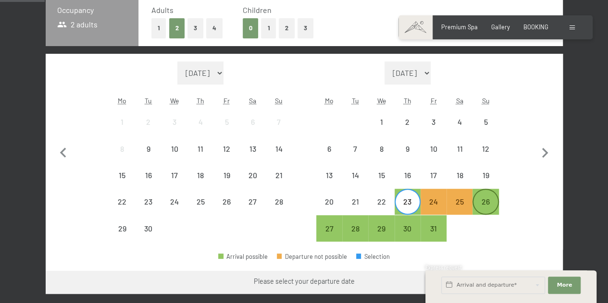
click at [493, 200] on div "26" at bounding box center [486, 210] width 24 height 24
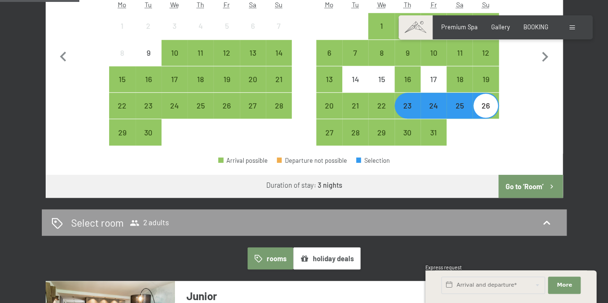
click at [530, 184] on button "Go to ‘Room’" at bounding box center [531, 186] width 64 height 23
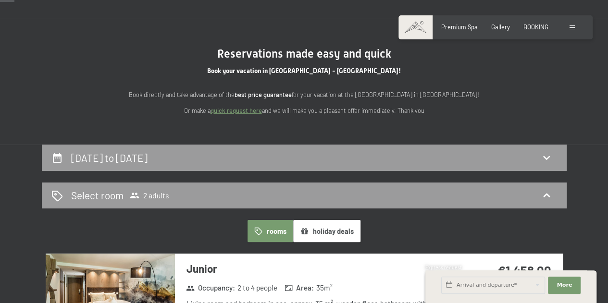
scroll to position [0, 0]
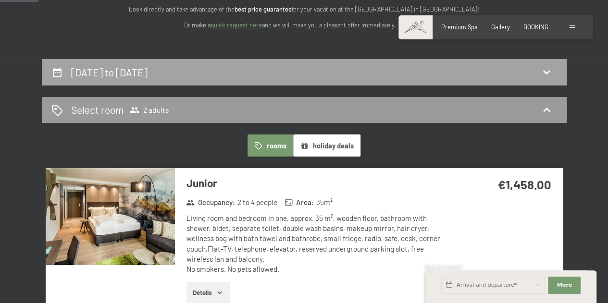
click at [373, 71] on div "[DATE] to [DATE]" at bounding box center [304, 72] width 506 height 14
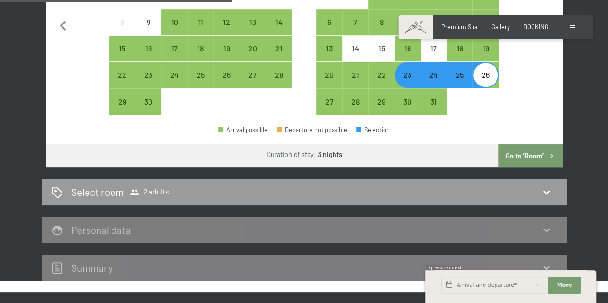
scroll to position [395, 0]
